Goal: Task Accomplishment & Management: Use online tool/utility

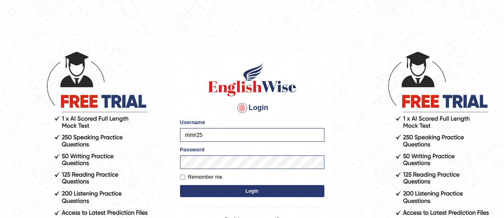
click at [241, 189] on button "Login" at bounding box center [252, 191] width 144 height 12
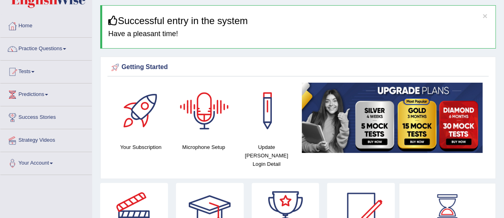
scroll to position [29, 0]
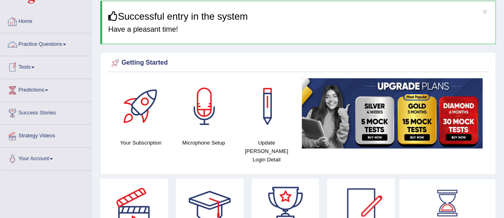
click at [34, 67] on span at bounding box center [32, 68] width 3 height 2
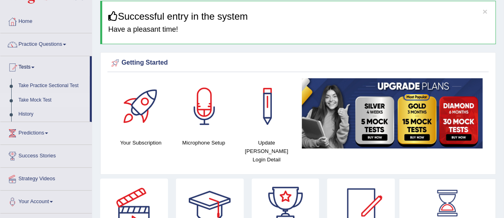
click at [42, 100] on link "Take Mock Test" at bounding box center [52, 100] width 75 height 14
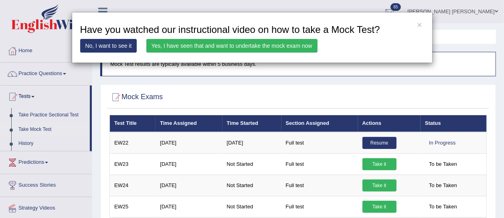
click at [221, 43] on link "Yes, I have seen that and want to undertake the mock exam now" at bounding box center [231, 46] width 171 height 14
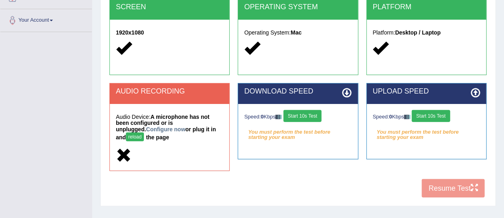
scroll to position [184, 0]
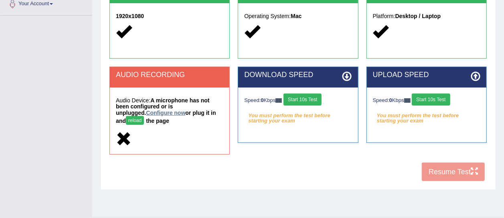
click at [148, 115] on link "Configure now" at bounding box center [165, 112] width 39 height 6
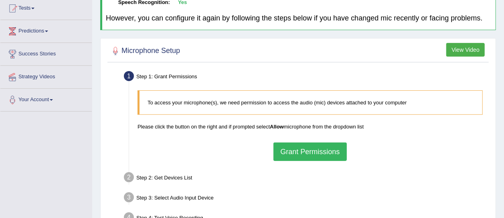
scroll to position [89, 0]
click at [316, 160] on button "Grant Permissions" at bounding box center [309, 151] width 73 height 18
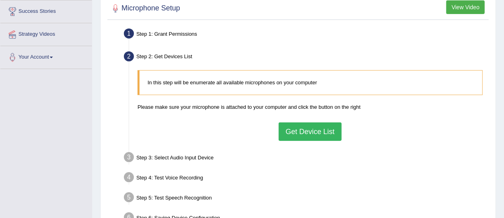
scroll to position [135, 0]
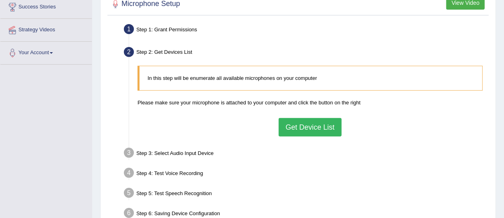
click at [302, 136] on button "Get Device List" at bounding box center [310, 127] width 63 height 18
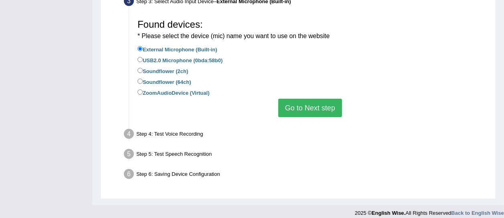
scroll to position [211, 0]
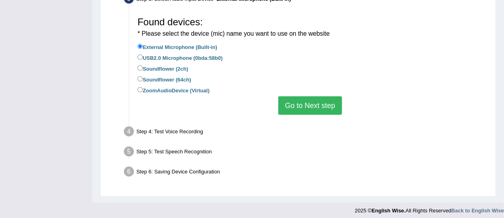
click at [299, 115] on button "Go to Next step" at bounding box center [310, 105] width 64 height 18
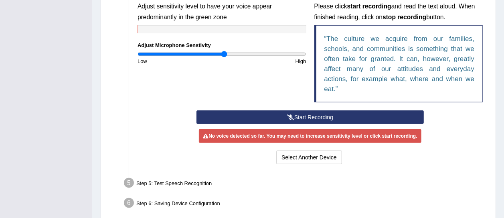
scroll to position [261, 0]
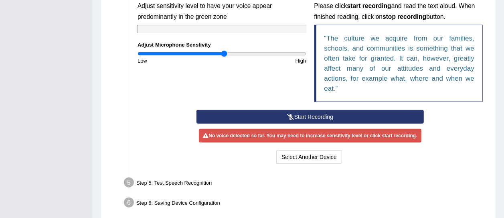
click at [272, 124] on button "Start Recording" at bounding box center [310, 117] width 227 height 14
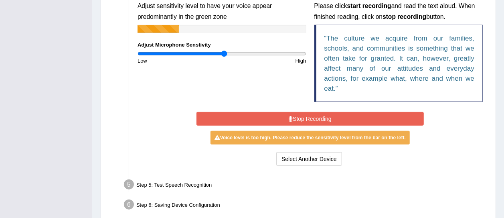
click at [272, 124] on button "Stop Recording" at bounding box center [310, 119] width 227 height 14
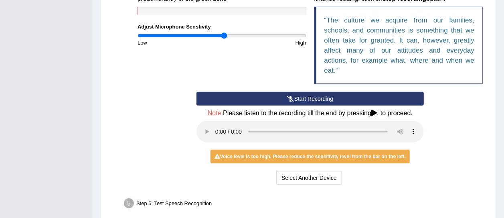
scroll to position [280, 0]
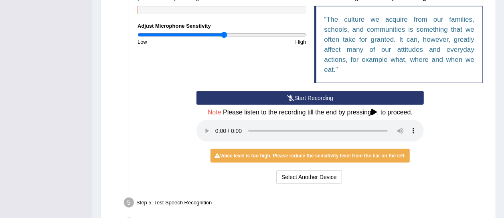
click at [261, 105] on button "Start Recording" at bounding box center [310, 98] width 227 height 14
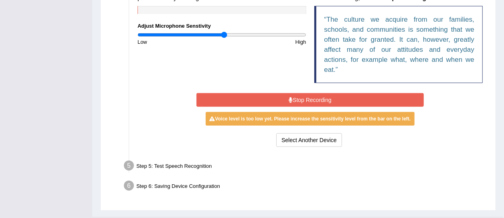
click at [261, 105] on button "Stop Recording" at bounding box center [310, 100] width 227 height 14
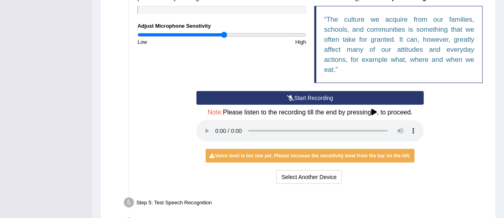
click at [261, 105] on button "Start Recording" at bounding box center [310, 98] width 227 height 14
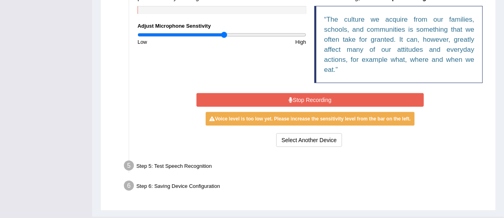
click at [261, 105] on button "Stop Recording" at bounding box center [310, 100] width 227 height 14
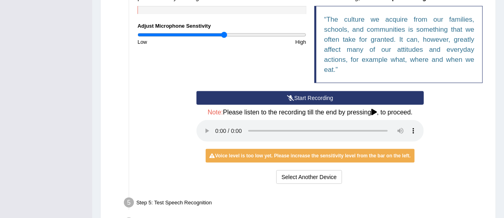
click at [266, 105] on button "Start Recording" at bounding box center [310, 98] width 227 height 14
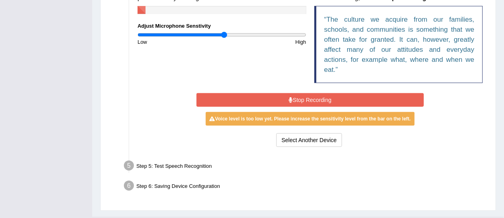
click at [266, 107] on button "Stop Recording" at bounding box center [310, 100] width 227 height 14
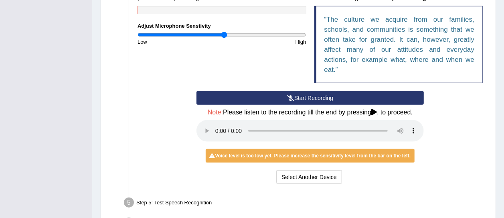
click at [249, 104] on button "Start Recording" at bounding box center [310, 98] width 227 height 14
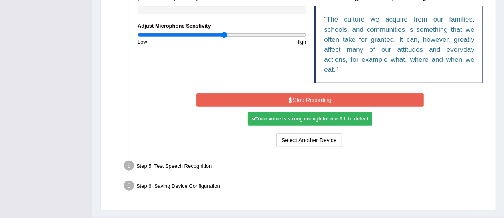
click at [280, 106] on button "Stop Recording" at bounding box center [310, 100] width 227 height 14
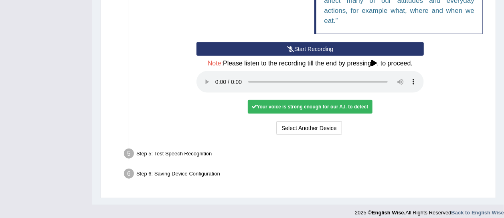
scroll to position [330, 0]
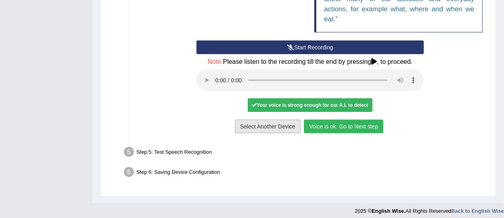
click at [318, 133] on button "Voice is ok. Go to Next step" at bounding box center [343, 127] width 79 height 14
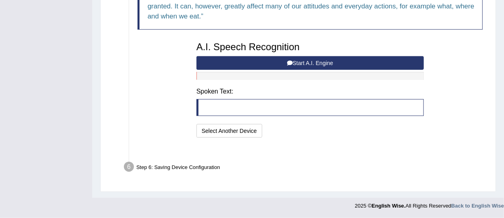
scroll to position [300, 0]
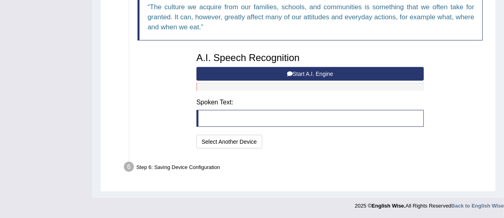
click at [238, 78] on button "Start A.I. Engine" at bounding box center [310, 74] width 227 height 14
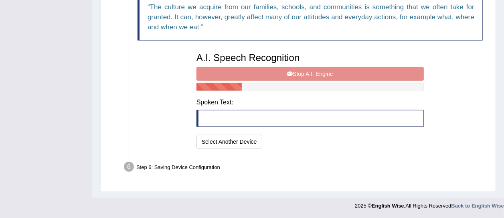
scroll to position [297, 0]
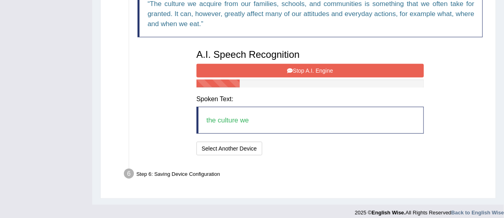
click at [238, 77] on button "Stop A.I. Engine" at bounding box center [310, 71] width 227 height 14
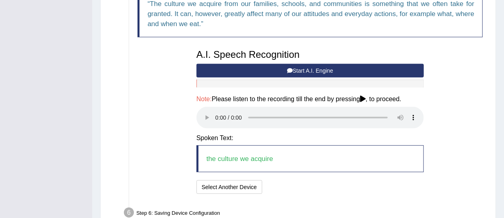
scroll to position [348, 0]
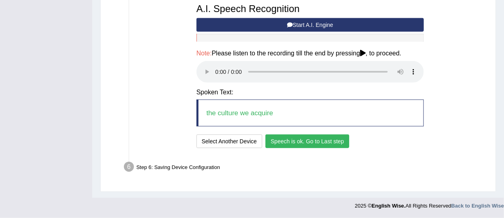
click at [284, 138] on button "Speech is ok. Go to Last step" at bounding box center [307, 141] width 84 height 14
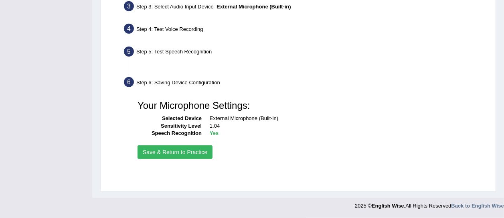
scroll to position [203, 0]
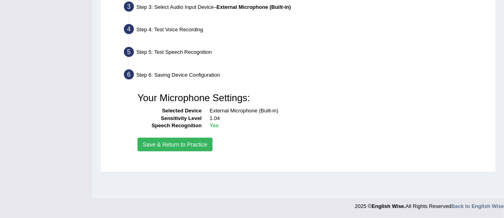
click at [197, 150] on button "Save & Return to Practice" at bounding box center [175, 145] width 75 height 14
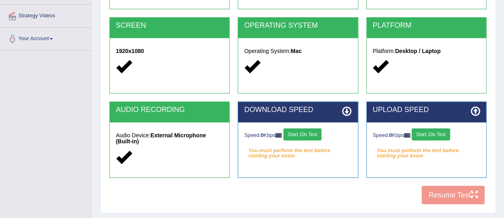
click at [307, 136] on button "Start 10s Test" at bounding box center [303, 134] width 38 height 12
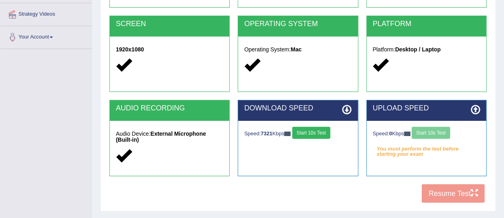
click at [424, 135] on div "Speed: 0 Kbps Start 10s Test" at bounding box center [426, 134] width 107 height 14
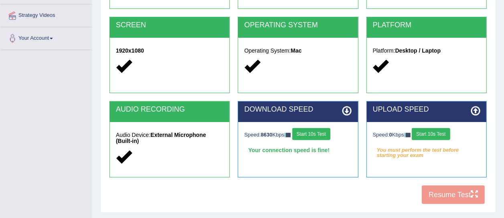
click at [423, 134] on button "Start 10s Test" at bounding box center [431, 134] width 38 height 12
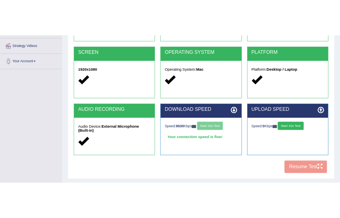
scroll to position [149, 0]
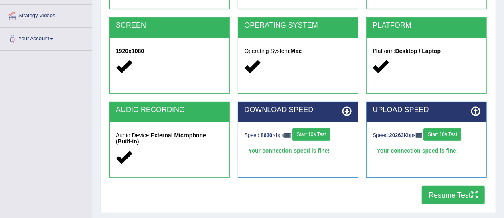
click at [446, 190] on button "Resume Test" at bounding box center [453, 195] width 63 height 18
click at [450, 203] on button "Resume Test" at bounding box center [453, 195] width 63 height 18
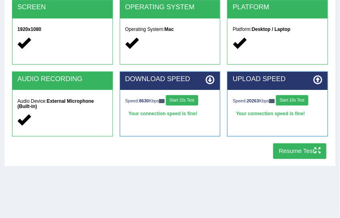
click at [300, 149] on button "Resume Test" at bounding box center [299, 151] width 53 height 16
